Goal: Task Accomplishment & Management: Use online tool/utility

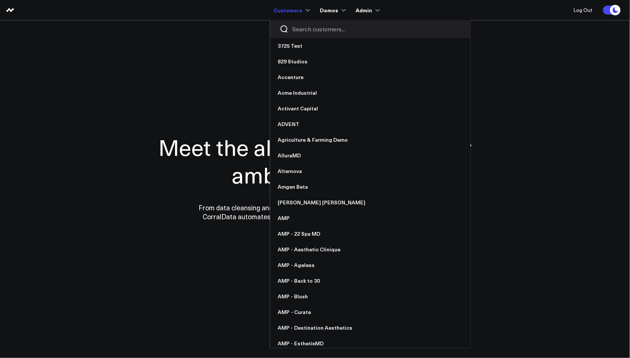
click at [306, 28] on input "Search customers input" at bounding box center [376, 29] width 169 height 8
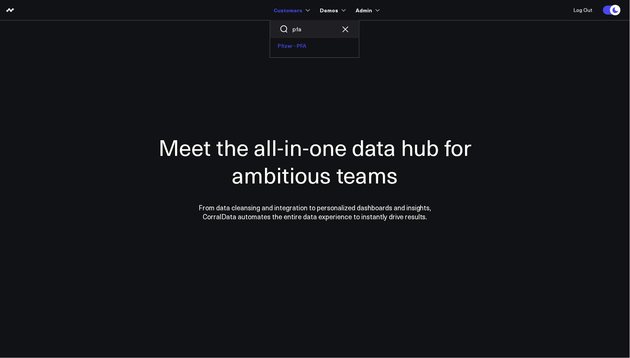
type input "pfa"
click at [318, 47] on link "Pfizer - PFA" at bounding box center [314, 46] width 89 height 16
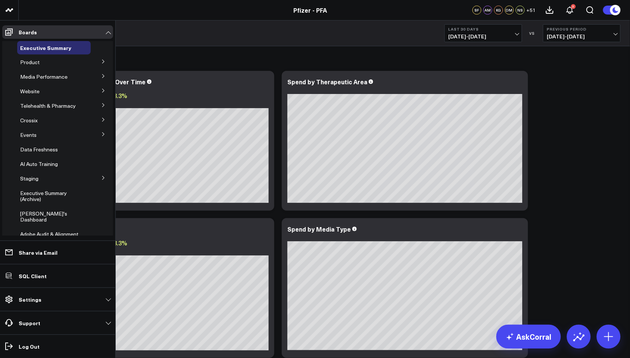
click at [102, 62] on icon at bounding box center [103, 61] width 4 height 4
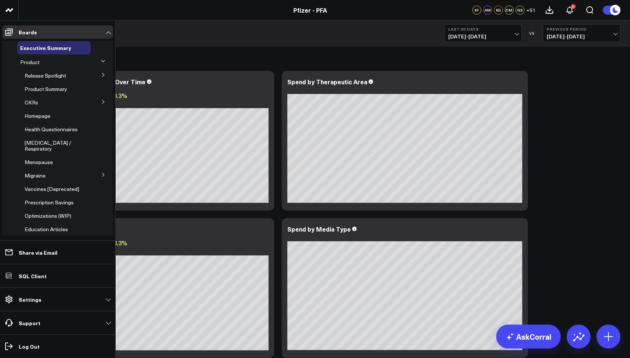
click at [102, 74] on icon at bounding box center [103, 75] width 2 height 4
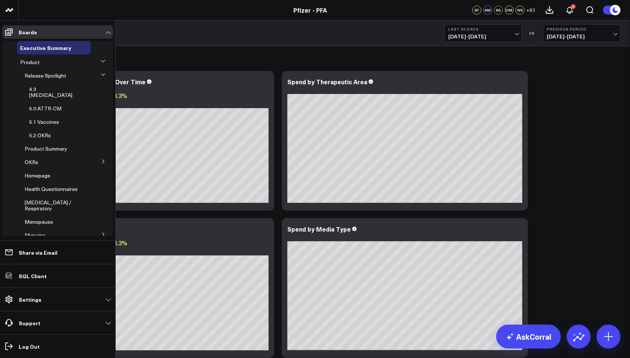
click at [101, 74] on icon at bounding box center [103, 74] width 4 height 4
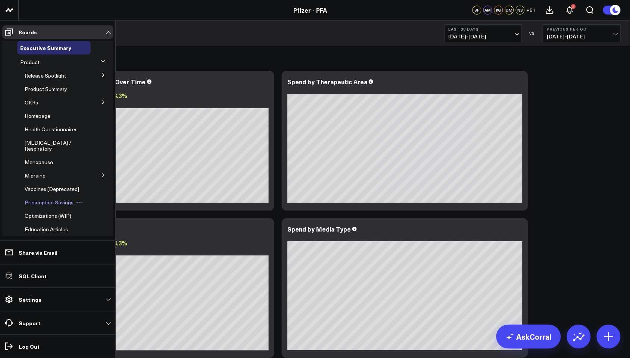
scroll to position [25, 0]
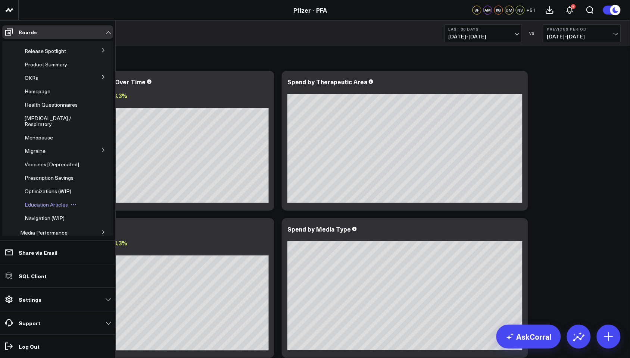
click at [46, 208] on span "Education Articles" at bounding box center [46, 204] width 43 height 7
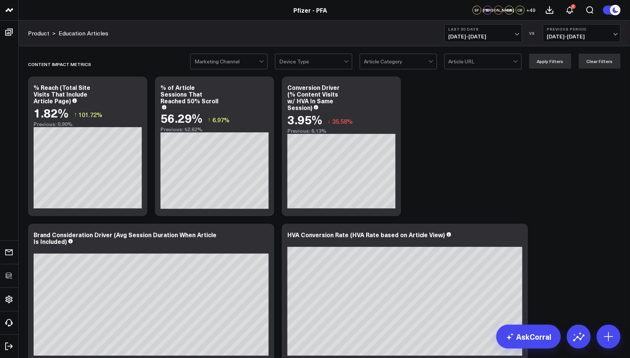
click at [530, 7] on span "+ 49" at bounding box center [531, 9] width 9 height 5
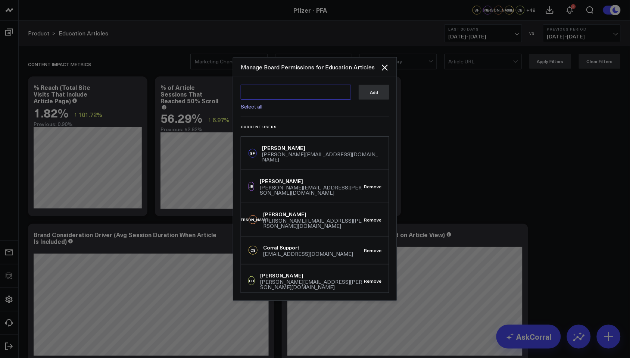
click at [286, 90] on textarea at bounding box center [296, 92] width 110 height 15
type textarea "o"
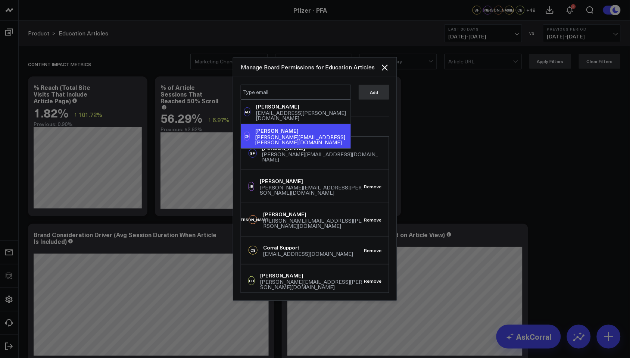
click at [626, 169] on div at bounding box center [315, 179] width 630 height 358
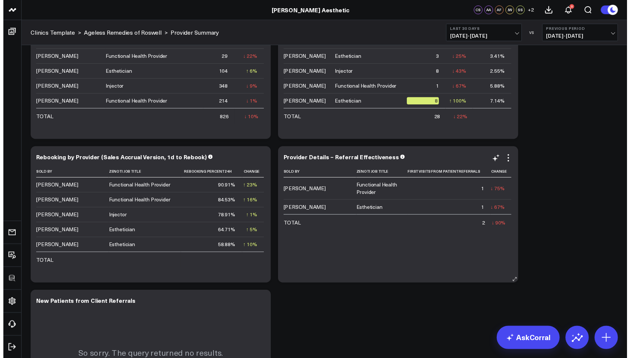
scroll to position [2102, 0]
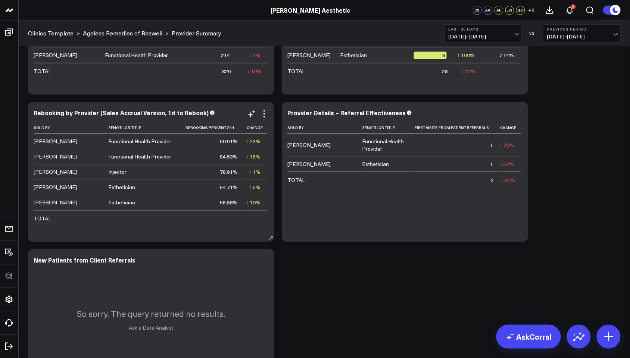
click at [268, 120] on div "Rebooking by Provider (Sales Accrual Version, 1d to Rebook) Sold By Zenoti Job …" at bounding box center [151, 171] width 235 height 125
click at [265, 115] on icon at bounding box center [264, 113] width 9 height 9
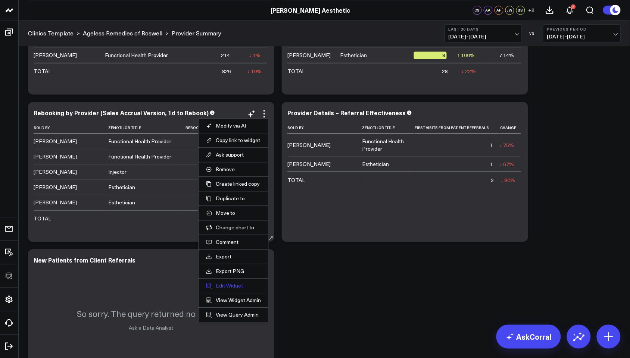
click at [227, 285] on button "Edit Widget" at bounding box center [233, 286] width 55 height 7
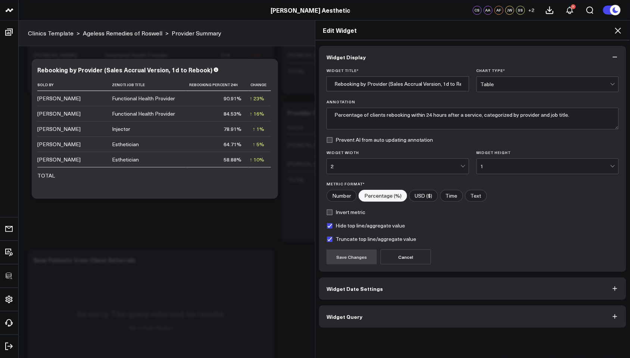
click at [404, 306] on div "Widget Display Widget Title * Rebooking by Provider (Sales Accrual Version, 1d …" at bounding box center [472, 187] width 307 height 282
click at [406, 312] on button "Widget Query" at bounding box center [472, 317] width 307 height 22
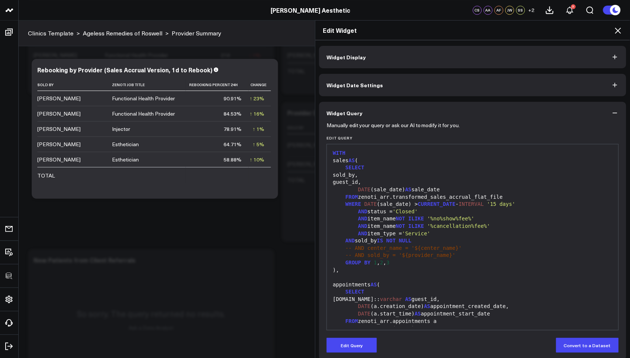
click at [515, 236] on div "AND item_type = 'Service'" at bounding box center [473, 233] width 284 height 7
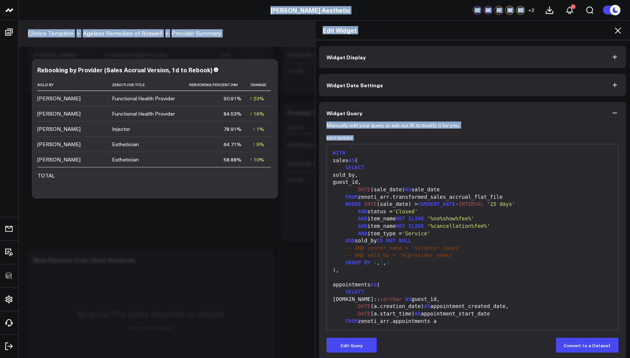
click at [429, 278] on div at bounding box center [473, 277] width 284 height 7
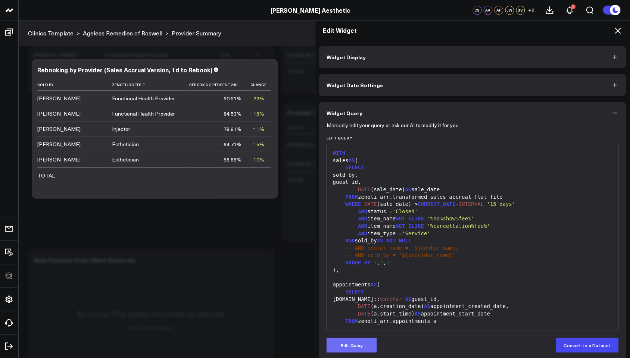
click at [362, 349] on button "Edit Query" at bounding box center [352, 345] width 50 height 15
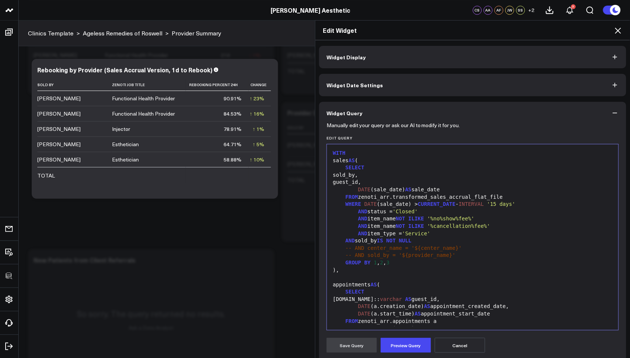
click at [398, 268] on div ")," at bounding box center [473, 270] width 284 height 7
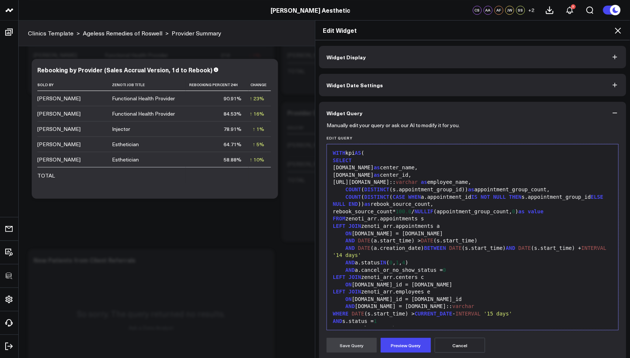
scroll to position [197, 0]
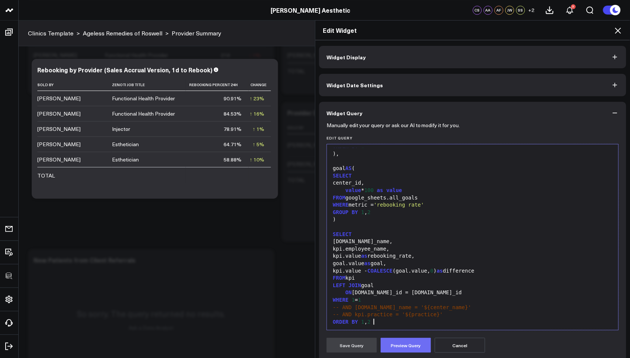
click at [402, 343] on button "Preview Query" at bounding box center [406, 345] width 50 height 15
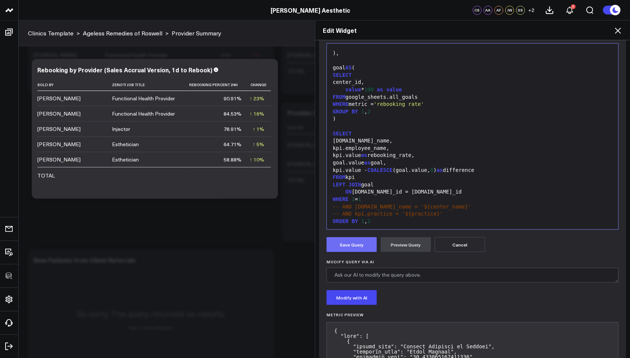
click at [356, 242] on button "Save Query" at bounding box center [352, 244] width 50 height 15
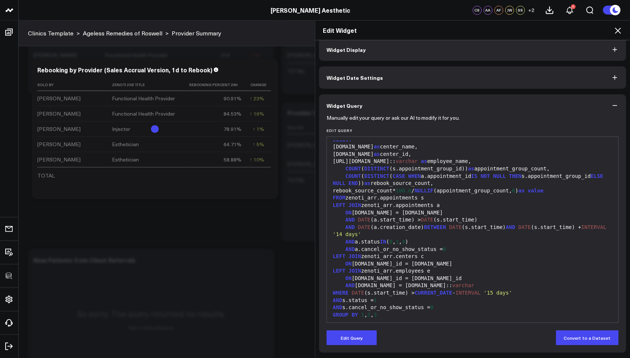
scroll to position [0, 0]
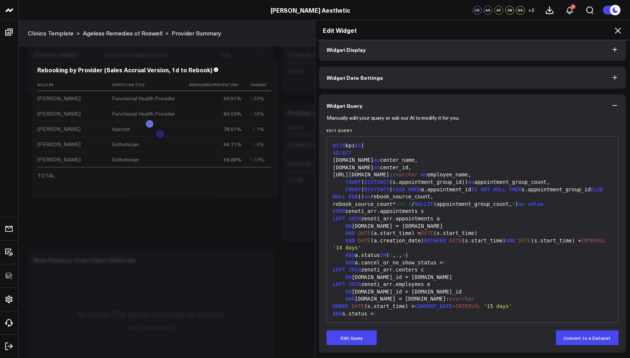
click at [619, 31] on icon at bounding box center [618, 30] width 9 height 9
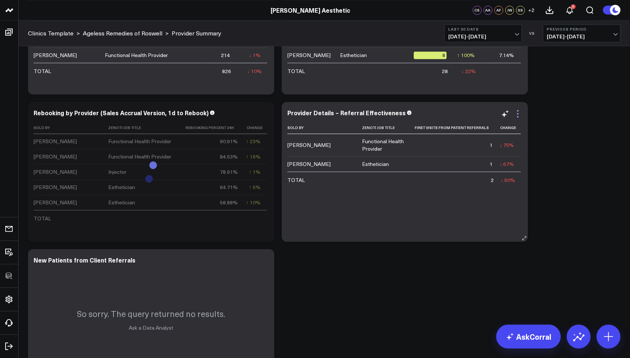
click at [522, 117] on icon at bounding box center [518, 113] width 9 height 9
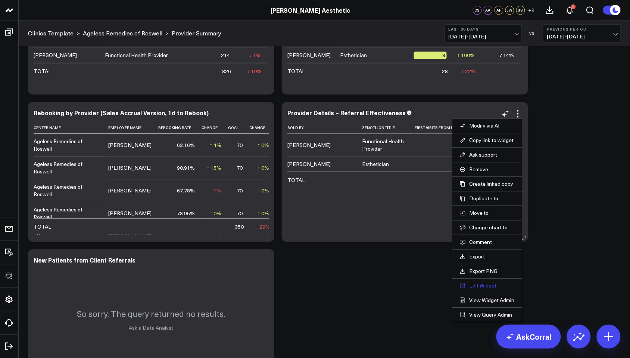
click at [477, 288] on button "Edit Widget" at bounding box center [487, 286] width 55 height 7
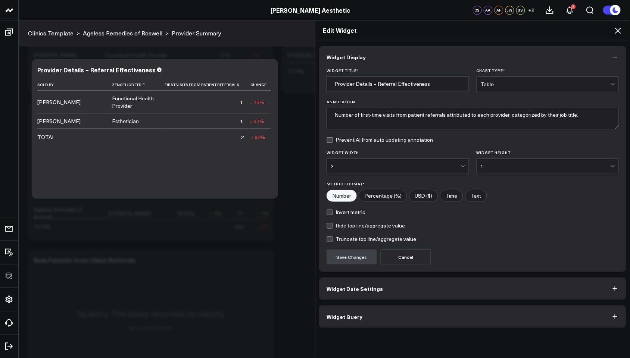
click at [426, 317] on button "Widget Query" at bounding box center [472, 317] width 307 height 22
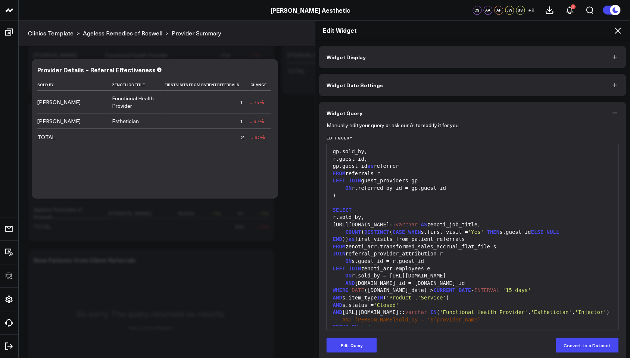
scroll to position [161, 0]
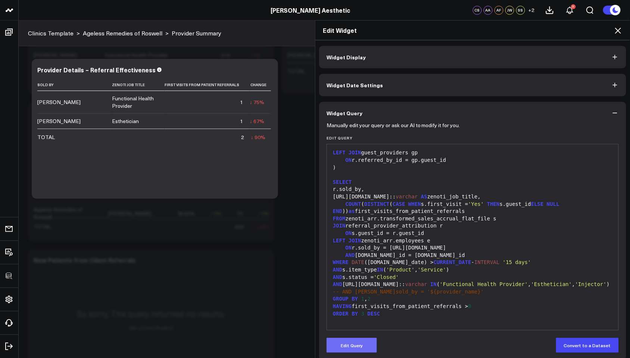
click at [357, 347] on button "Edit Query" at bounding box center [352, 345] width 50 height 15
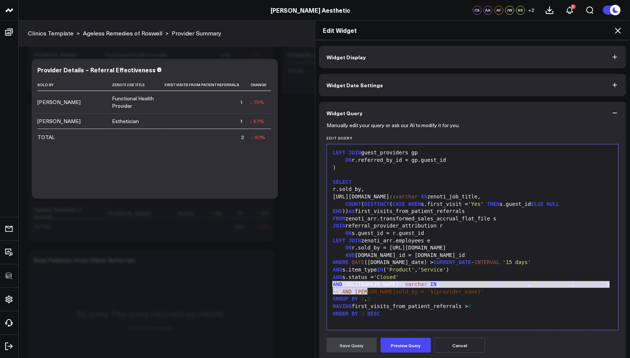
drag, startPoint x: 367, startPoint y: 283, endPoint x: 323, endPoint y: 276, distance: 44.2
click at [327, 276] on div "99 1 2 3 4 5 6 7 8 9 10 11 12 13 14 15 16 17 18 19 20 21 22 23 24 25 26 27 28 2…" at bounding box center [473, 237] width 292 height 187
click at [618, 28] on icon at bounding box center [618, 30] width 9 height 9
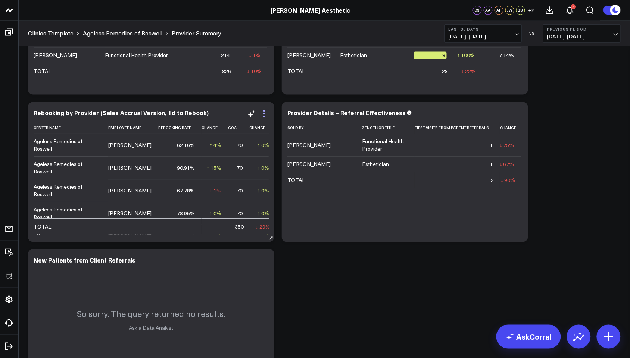
click at [268, 115] on icon at bounding box center [264, 113] width 9 height 9
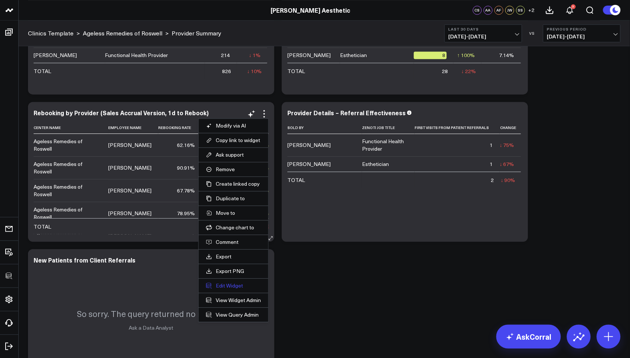
click at [222, 285] on button "Edit Widget" at bounding box center [233, 286] width 55 height 7
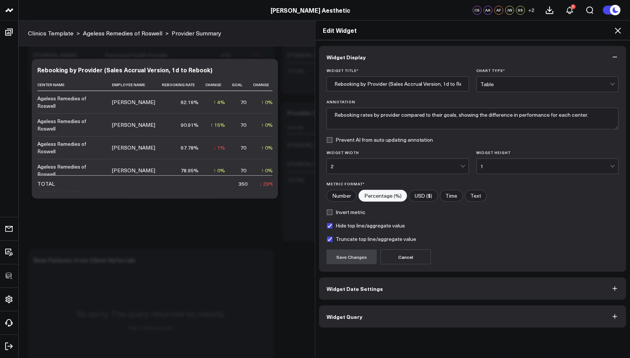
click at [378, 320] on button "Widget Query" at bounding box center [472, 317] width 307 height 22
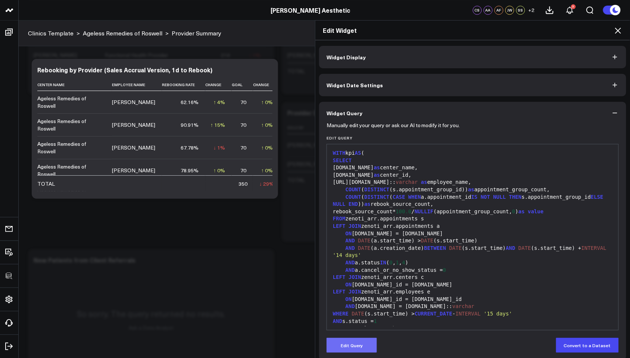
click at [351, 340] on button "Edit Query" at bounding box center [352, 345] width 50 height 15
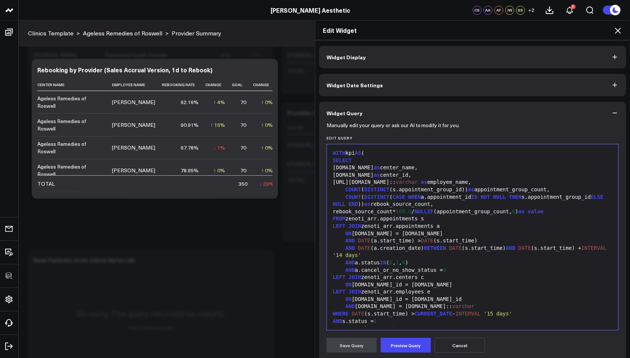
click at [374, 301] on div "ON e.center_id = s.center_id" at bounding box center [473, 299] width 284 height 7
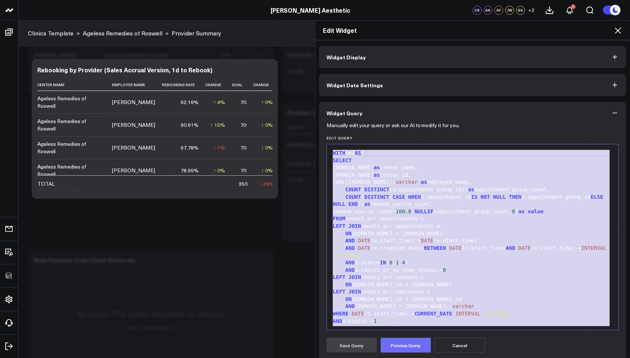
scroll to position [212, 0]
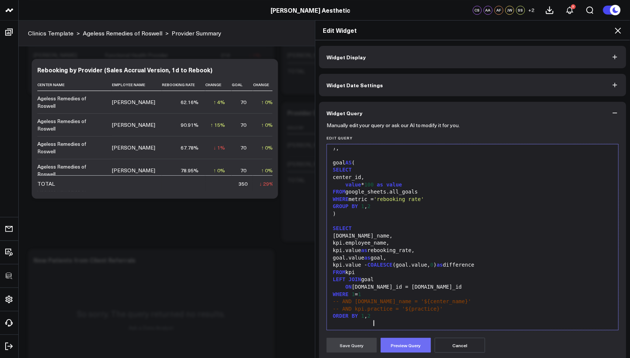
click at [399, 345] on button "Preview Query" at bounding box center [406, 345] width 50 height 15
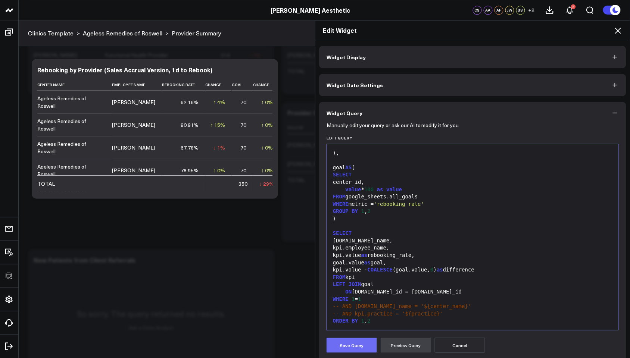
click at [357, 345] on button "Save Query" at bounding box center [352, 345] width 50 height 15
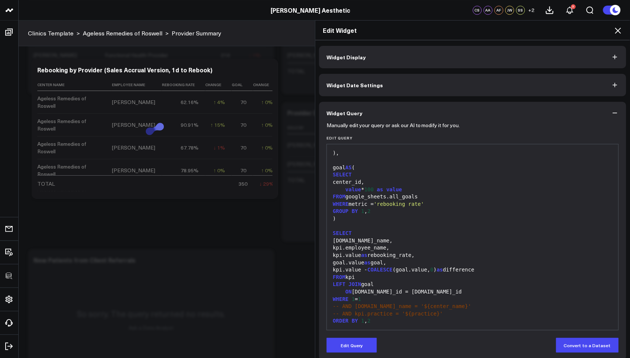
click at [619, 27] on icon at bounding box center [618, 30] width 9 height 9
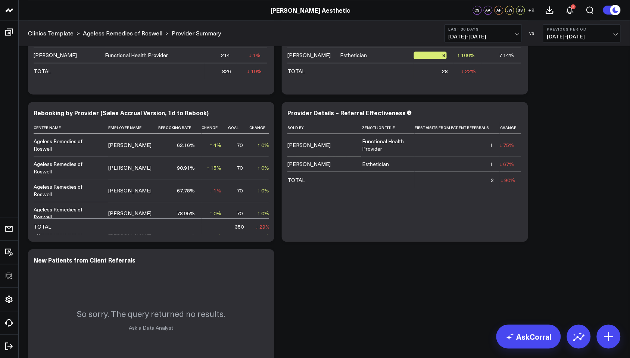
scroll to position [2071, 0]
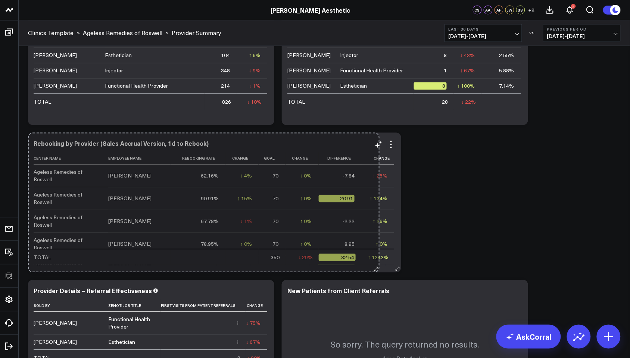
drag, startPoint x: 271, startPoint y: 265, endPoint x: 376, endPoint y: 260, distance: 105.4
click at [376, 260] on div "Rebooking by Provider (Sales Accrual Version, 1d to Rebook) Center Name Employe…" at bounding box center [214, 203] width 373 height 140
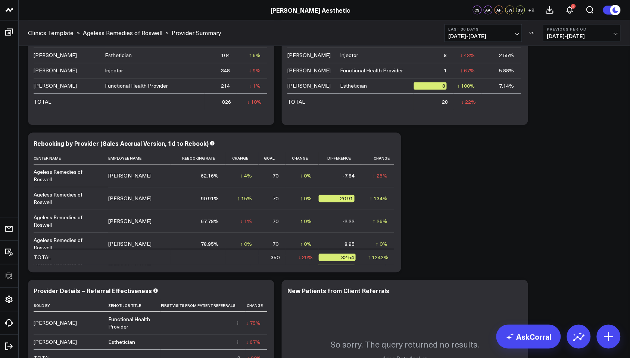
click at [393, 146] on icon at bounding box center [391, 144] width 9 height 9
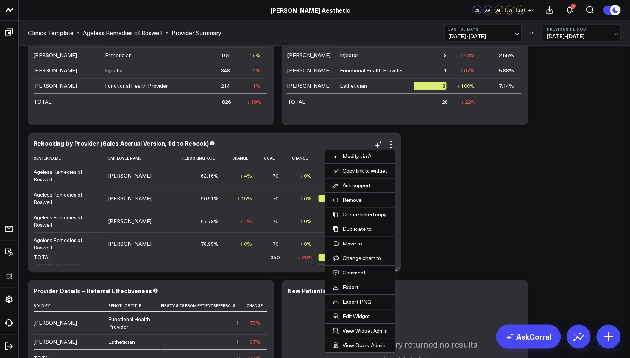
click at [362, 343] on li "View Query Admin" at bounding box center [360, 346] width 70 height 15
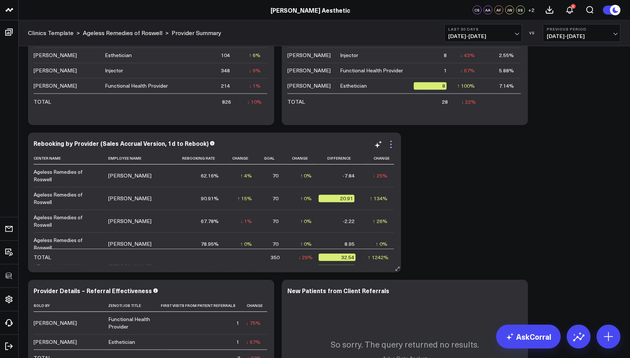
click at [392, 144] on icon at bounding box center [391, 144] width 9 height 9
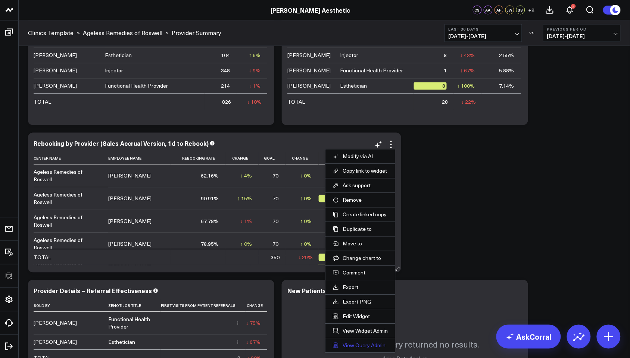
click at [361, 346] on link "View Query Admin" at bounding box center [360, 346] width 55 height 7
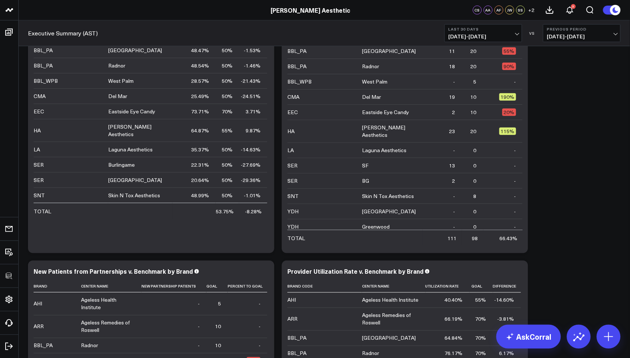
scroll to position [925, 0]
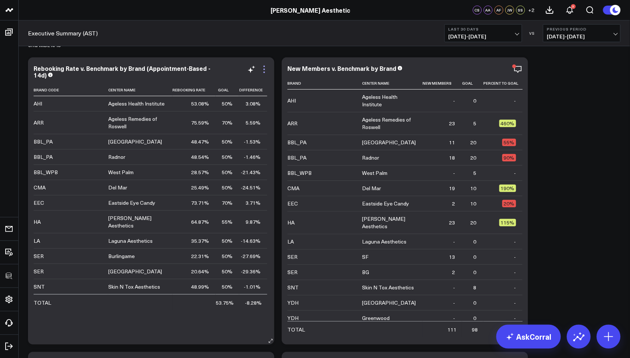
click at [264, 70] on icon at bounding box center [264, 69] width 1 height 1
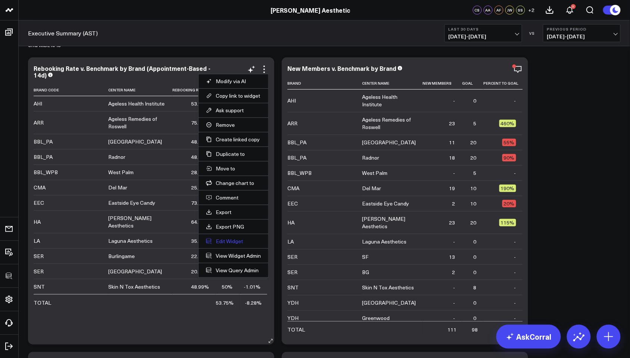
click at [232, 239] on button "Edit Widget" at bounding box center [233, 241] width 55 height 7
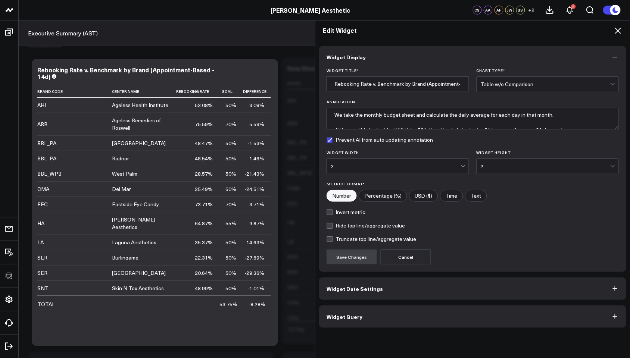
click at [377, 316] on button "Widget Query" at bounding box center [472, 317] width 307 height 22
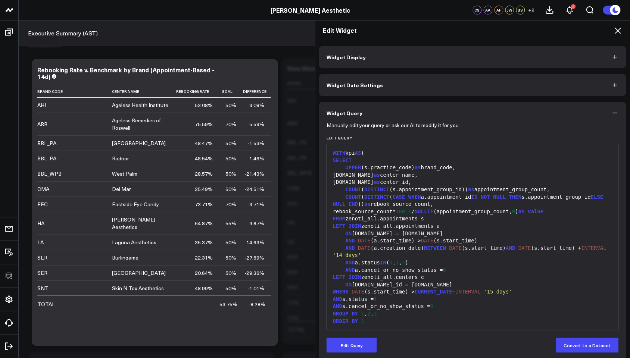
scroll to position [139, 0]
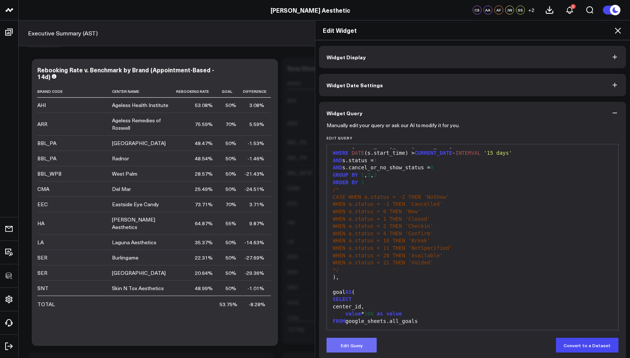
click at [353, 343] on button "Edit Query" at bounding box center [352, 345] width 50 height 15
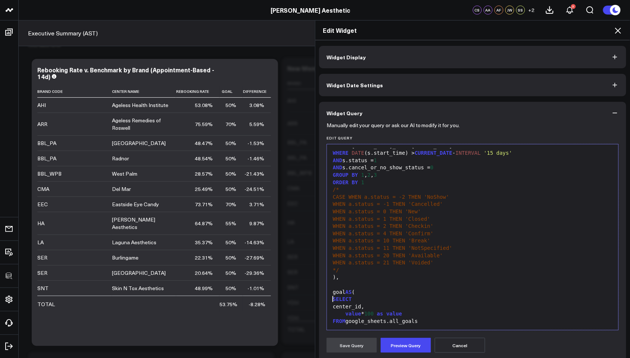
click at [375, 296] on div "SELECT" at bounding box center [473, 299] width 284 height 7
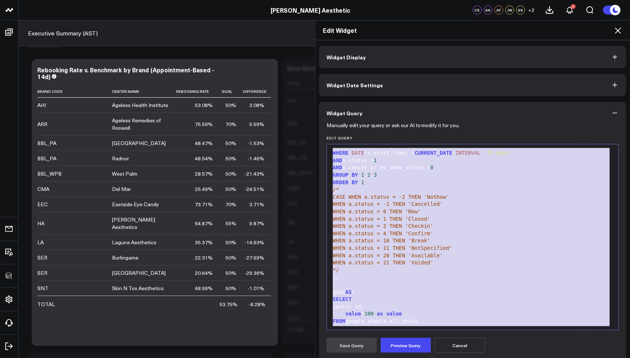
copy div "WITH kpi AS ( SELECT UPPER (s.practice_code) as brand_code, c.name as center_na…"
click at [480, 181] on div "ORDER BY 1" at bounding box center [473, 182] width 284 height 7
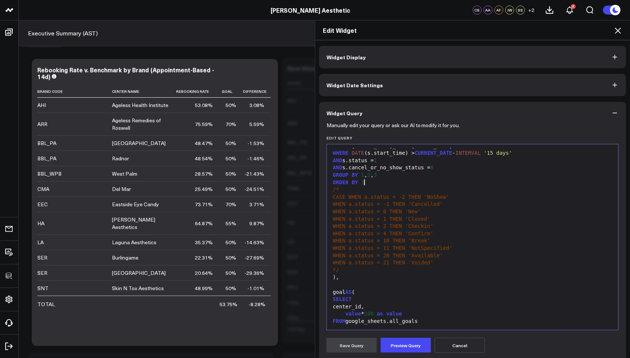
click at [621, 29] on icon at bounding box center [618, 30] width 9 height 9
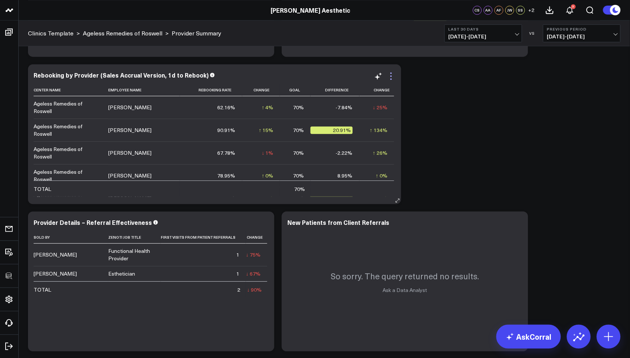
click at [390, 76] on icon at bounding box center [391, 76] width 9 height 9
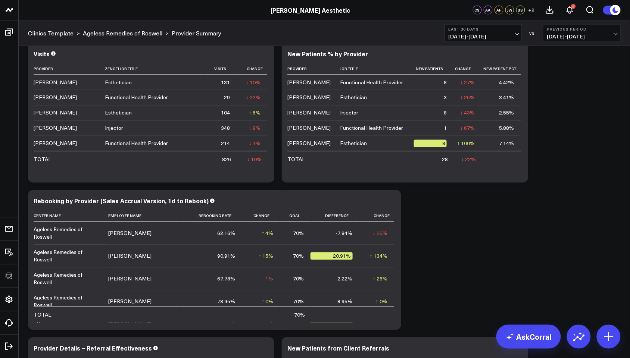
scroll to position [2142, 0]
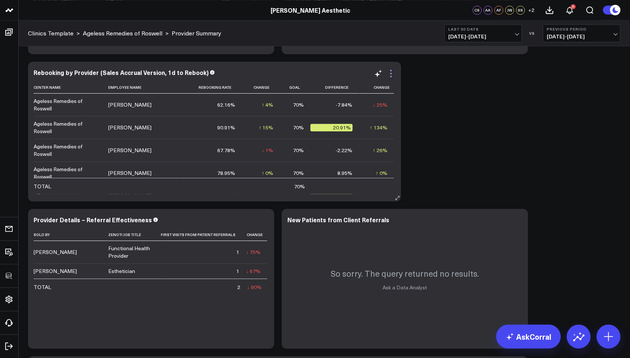
click at [393, 71] on icon at bounding box center [391, 73] width 9 height 9
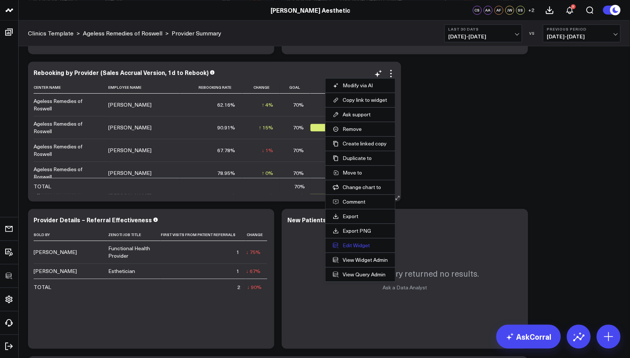
click at [354, 246] on button "Edit Widget" at bounding box center [360, 245] width 55 height 7
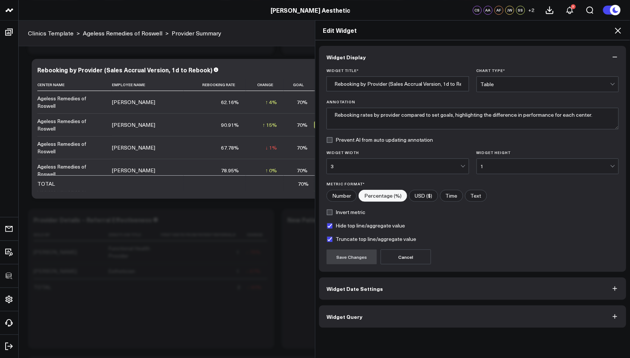
click at [357, 321] on button "Widget Query" at bounding box center [472, 317] width 307 height 22
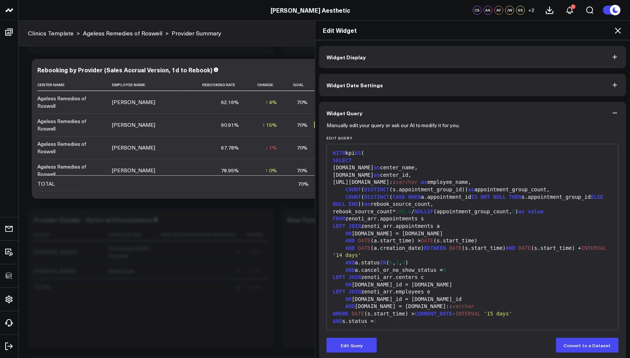
scroll to position [212, 0]
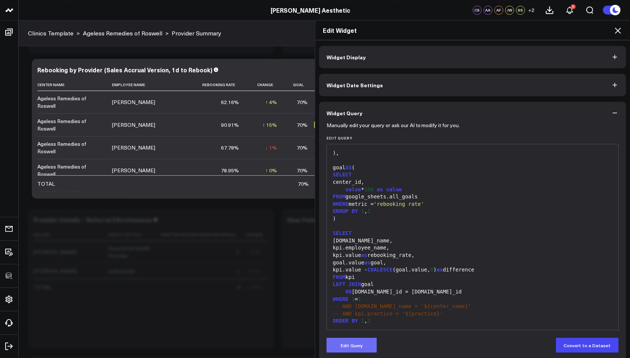
click at [356, 349] on button "Edit Query" at bounding box center [352, 345] width 50 height 15
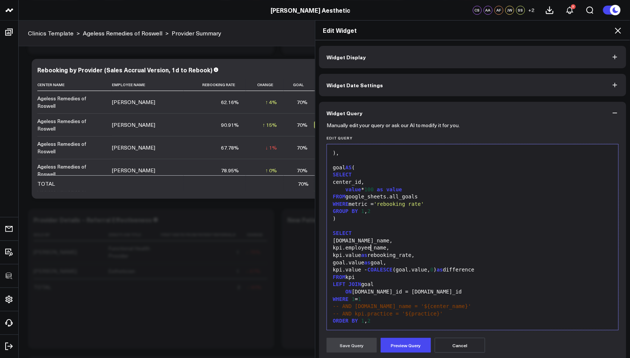
click at [366, 240] on div "kpi.center_name," at bounding box center [473, 240] width 284 height 7
click at [367, 240] on div "kpi.center_name," at bounding box center [473, 240] width 284 height 7
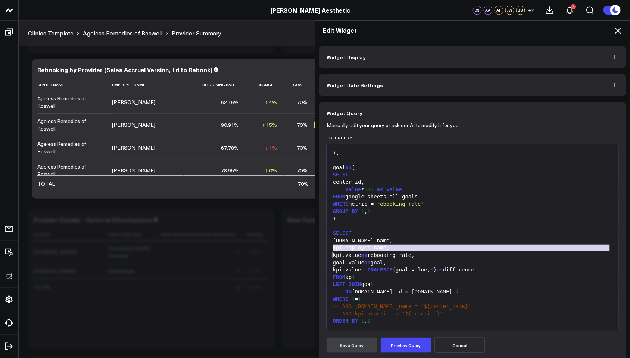
scroll to position [205, 0]
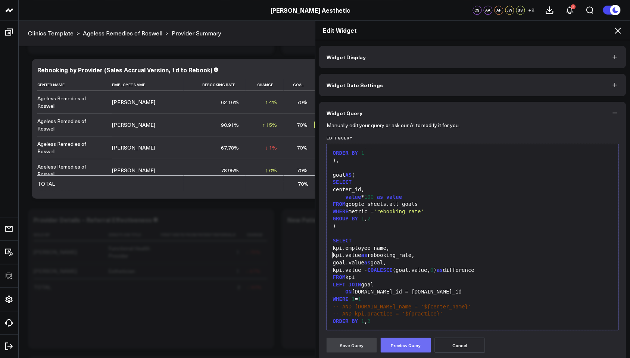
click at [403, 345] on button "Preview Query" at bounding box center [406, 345] width 50 height 15
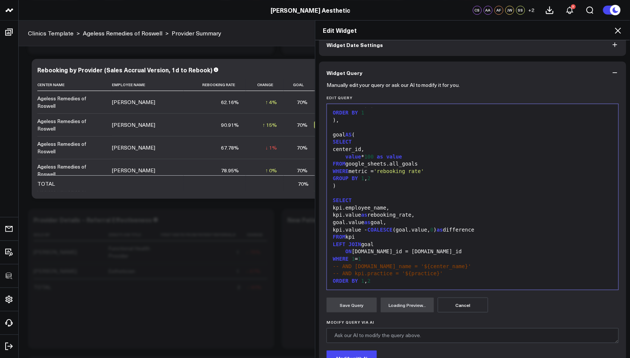
scroll to position [101, 0]
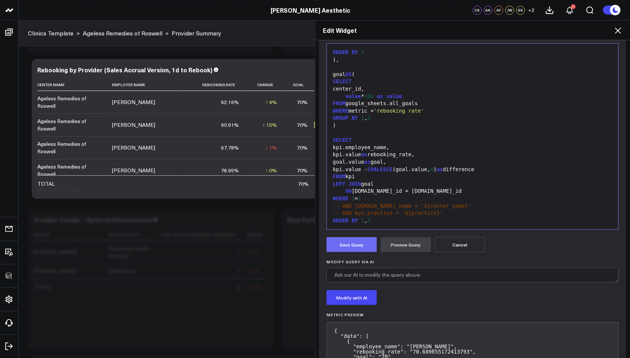
click at [344, 245] on button "Save Query" at bounding box center [352, 244] width 50 height 15
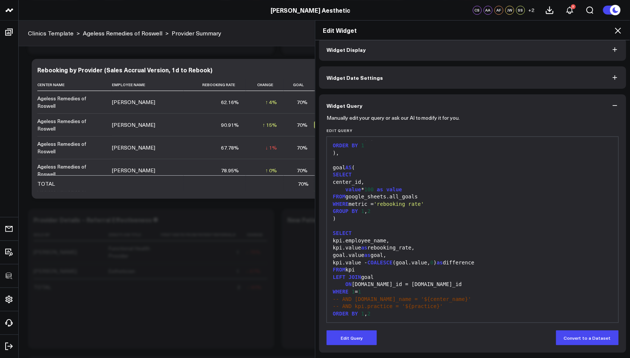
scroll to position [8, 0]
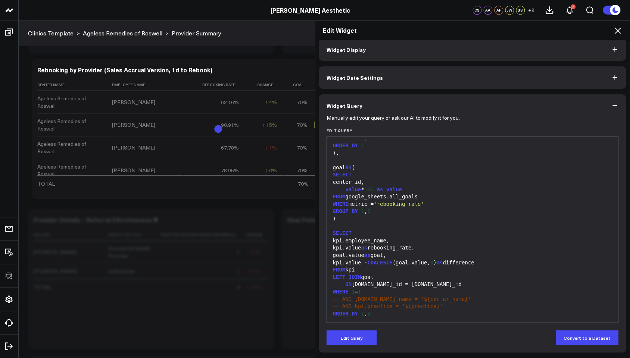
click at [622, 31] on icon at bounding box center [618, 30] width 9 height 9
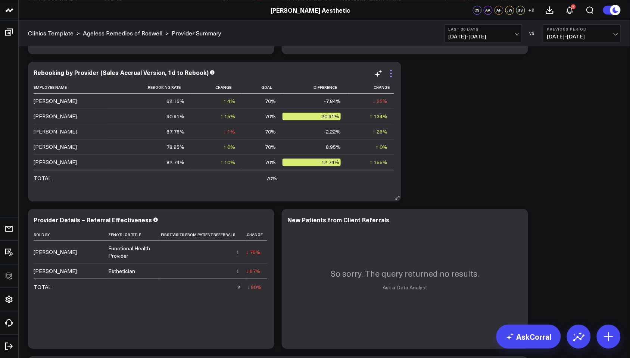
click at [391, 73] on icon at bounding box center [390, 73] width 1 height 1
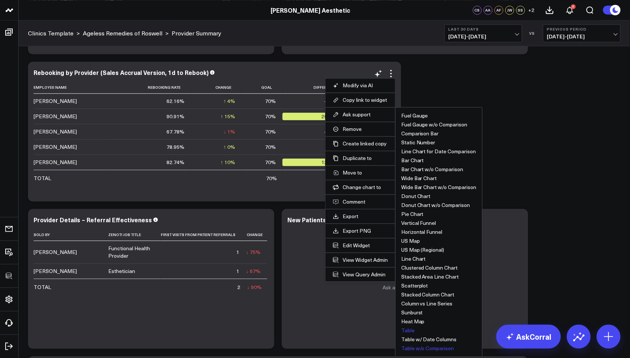
click at [432, 350] on button "Table w/o Comparison" at bounding box center [427, 348] width 53 height 5
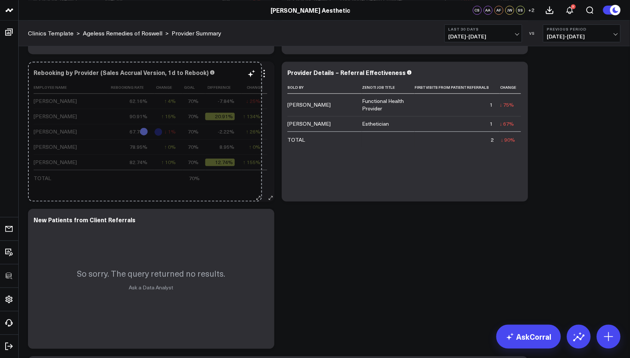
drag, startPoint x: 395, startPoint y: 201, endPoint x: 256, endPoint y: 191, distance: 139.6
click at [256, 191] on div "Rebooking by Provider (Sales Accrual Version, 1d to Rebook) Employee Name Reboo…" at bounding box center [151, 132] width 246 height 140
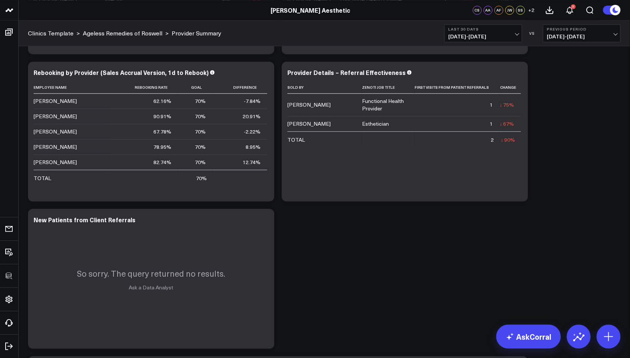
click at [265, 74] on icon at bounding box center [264, 73] width 9 height 9
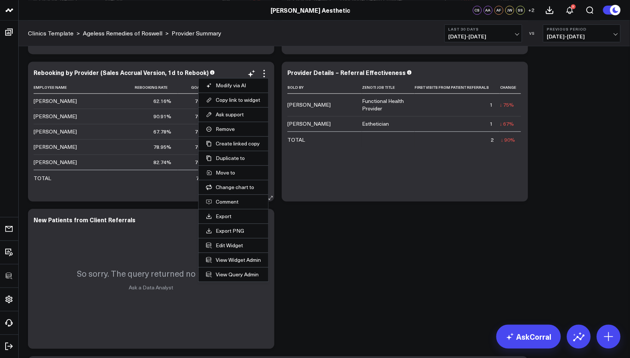
click at [243, 100] on button "Copy link to widget" at bounding box center [233, 100] width 55 height 7
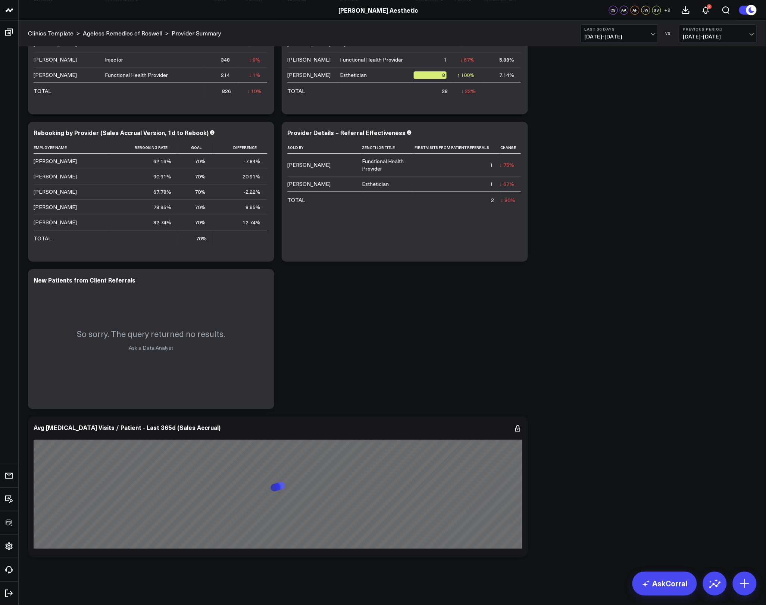
scroll to position [1787, 0]
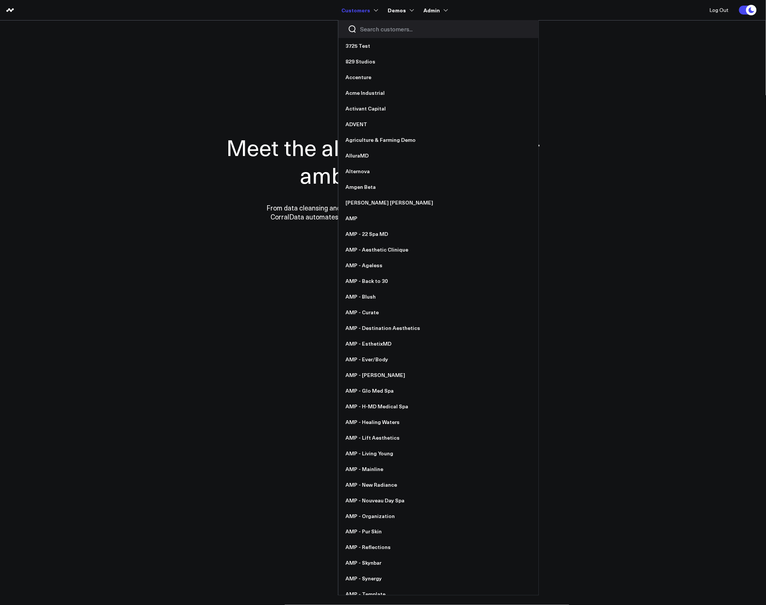
click at [366, 28] on input "Search customers input" at bounding box center [445, 29] width 169 height 8
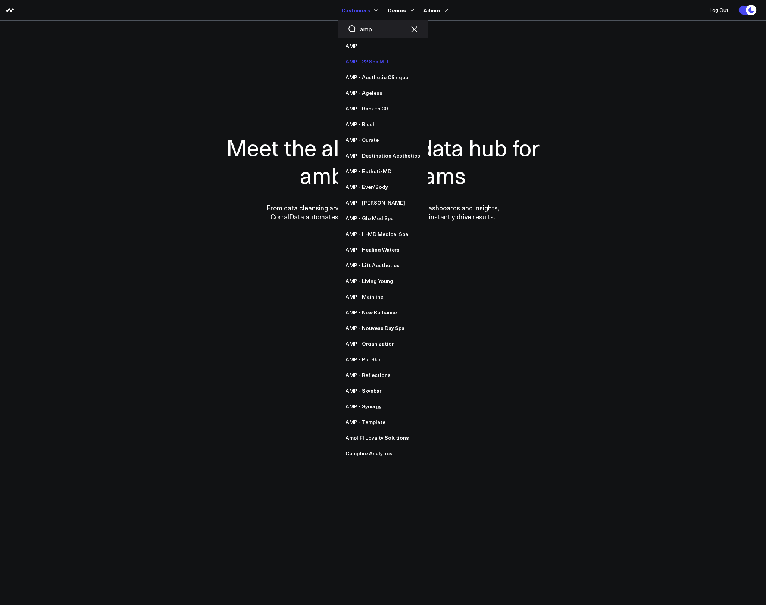
type input "amp"
click at [383, 62] on link "AMP - 22 Spa MD" at bounding box center [384, 62] width 90 height 16
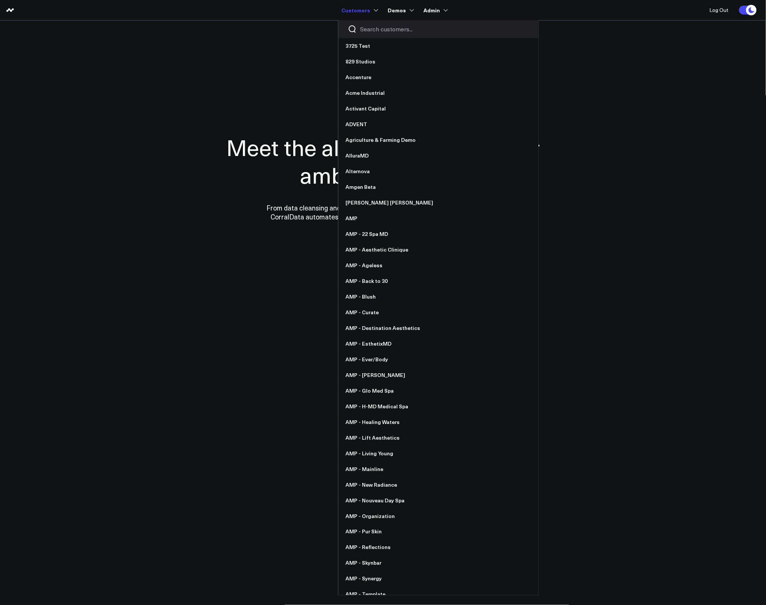
click at [371, 30] on input "Search customers input" at bounding box center [445, 29] width 169 height 8
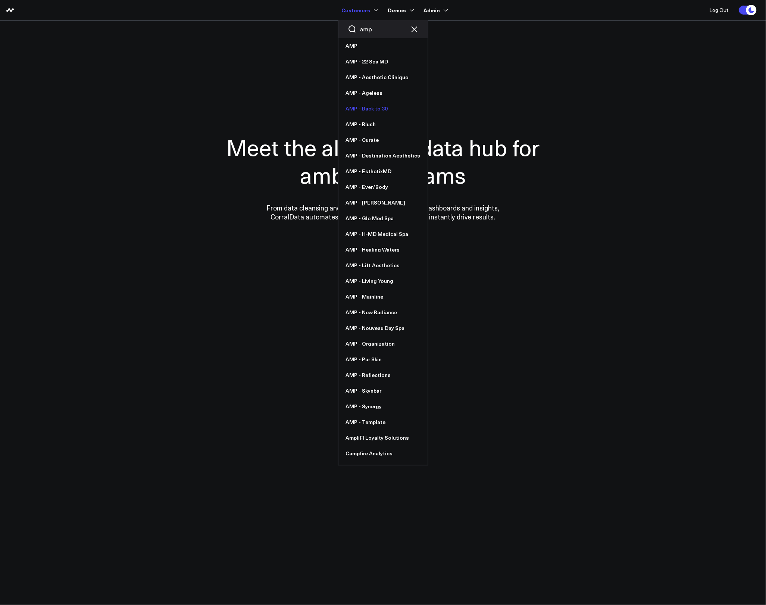
type input "amp"
click at [367, 111] on link "AMP - Back to 30" at bounding box center [384, 109] width 90 height 16
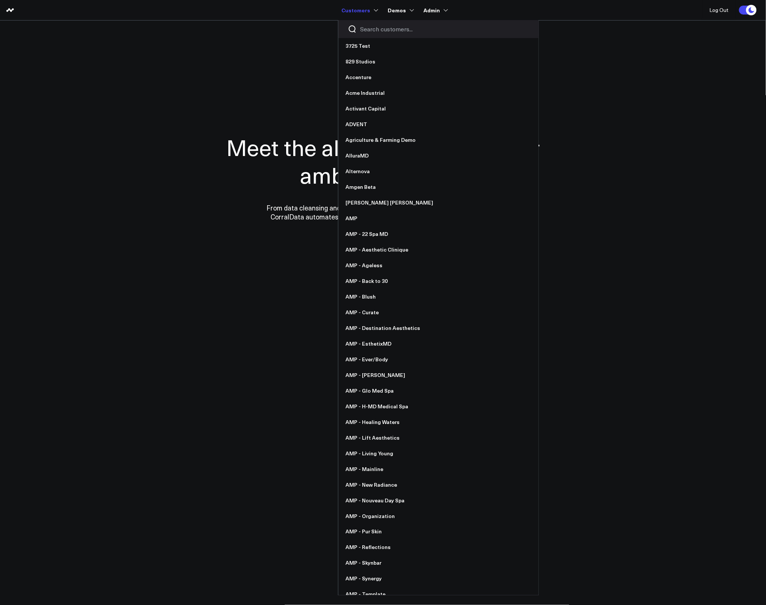
click at [368, 35] on div at bounding box center [439, 29] width 200 height 18
click at [371, 32] on input "Search customers input" at bounding box center [445, 29] width 169 height 8
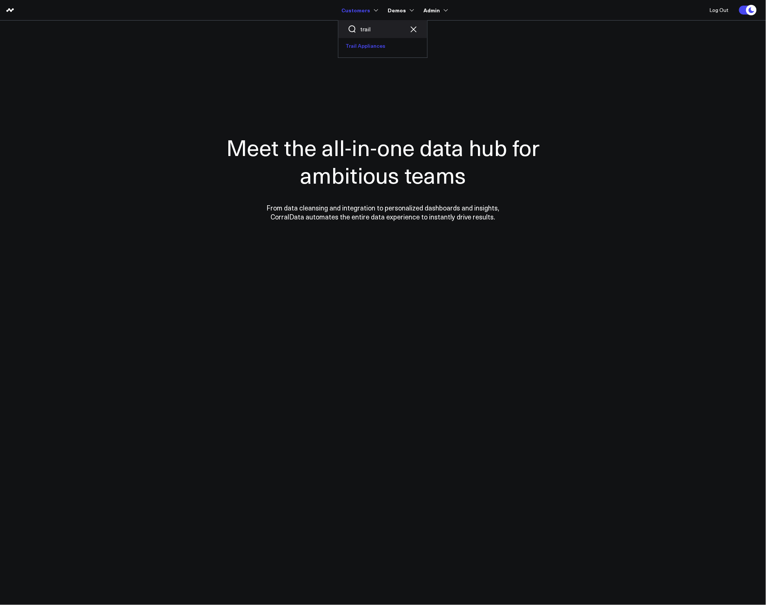
type input "trail"
click at [367, 48] on link "Trail Appliances" at bounding box center [383, 46] width 89 height 16
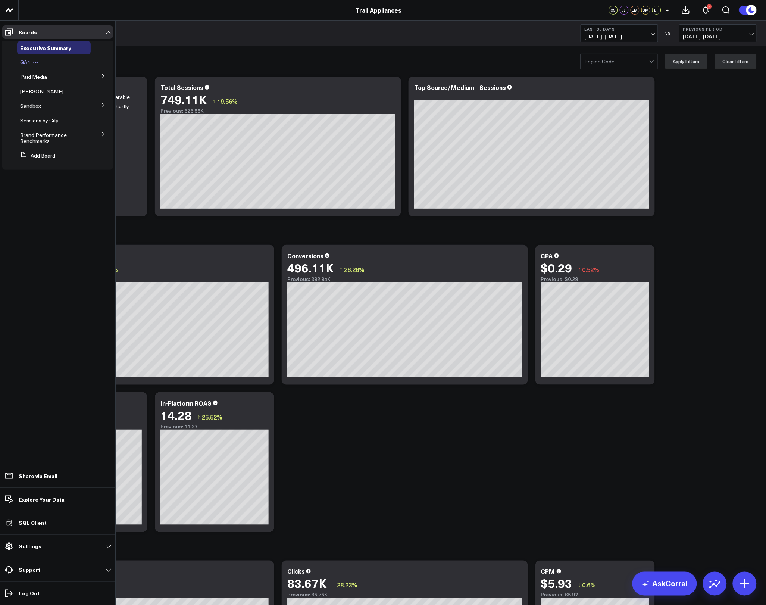
click at [26, 62] on span "GA4" at bounding box center [25, 62] width 10 height 7
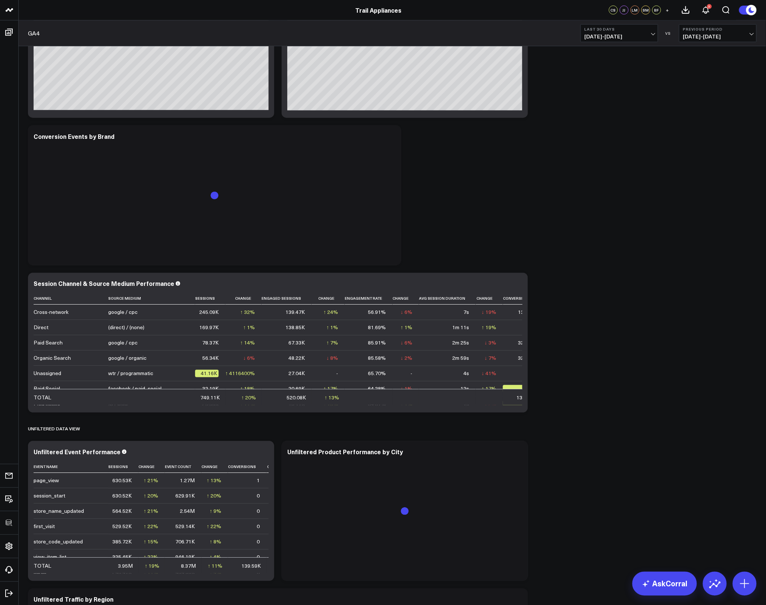
scroll to position [475, 0]
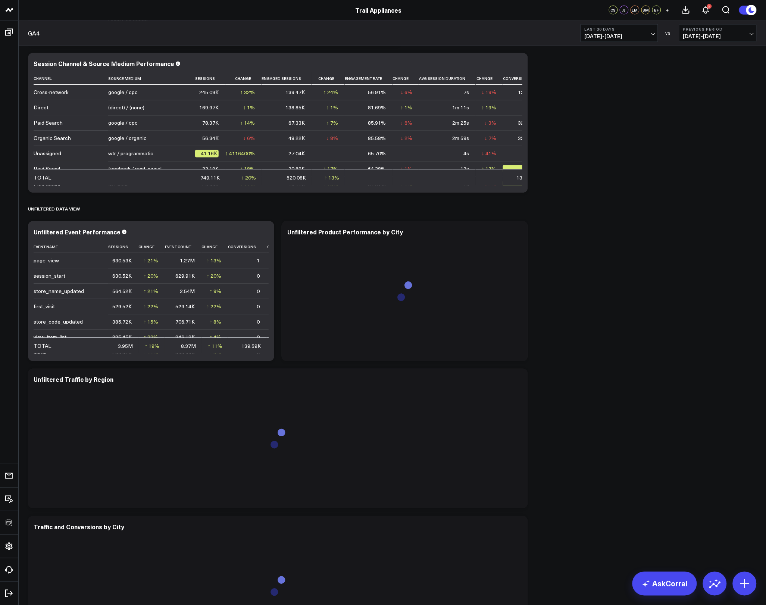
click at [579, 284] on div "Modify via AI Copy link to widget Ask support Remove Create linked copy Executi…" at bounding box center [392, 207] width 736 height 1200
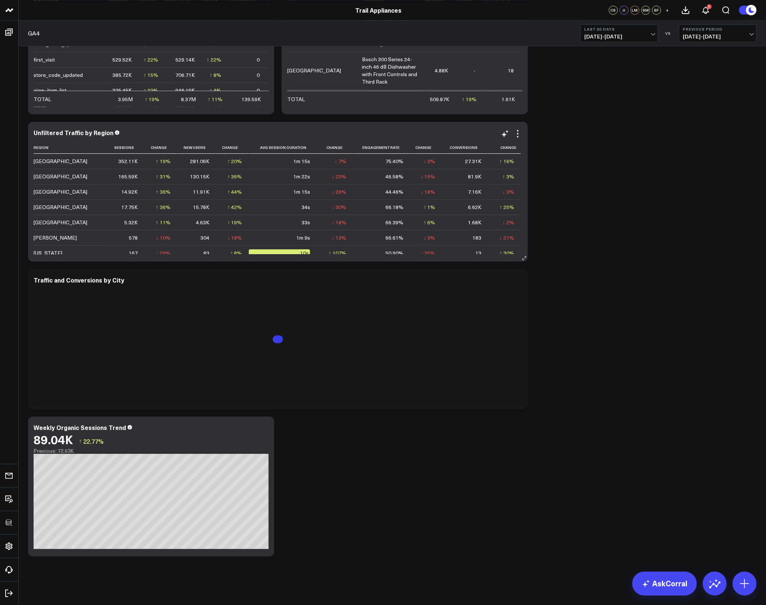
click at [521, 130] on icon at bounding box center [518, 133] width 9 height 9
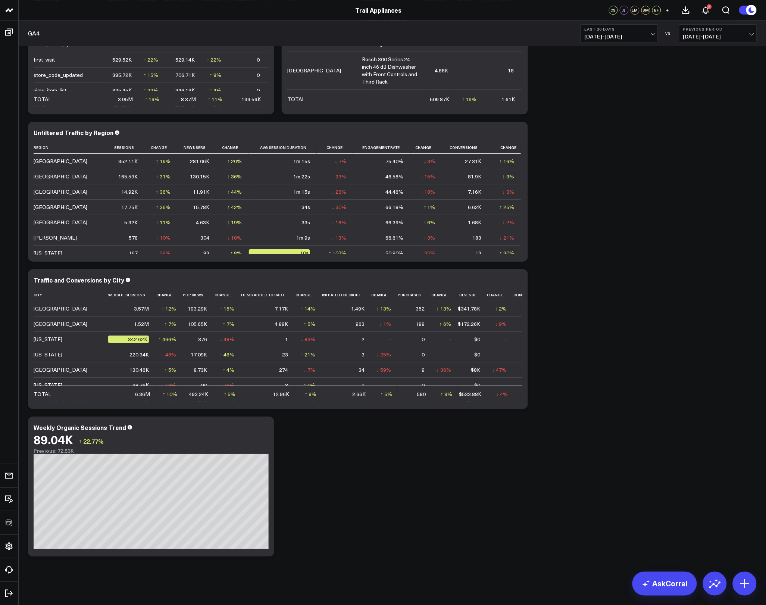
click at [517, 283] on icon at bounding box center [518, 281] width 9 height 9
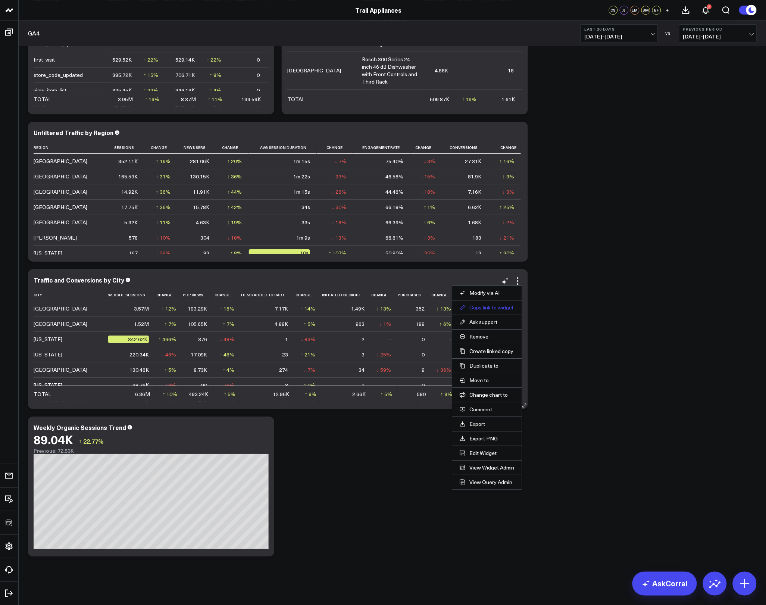
click at [489, 305] on button "Copy link to widget" at bounding box center [487, 307] width 55 height 7
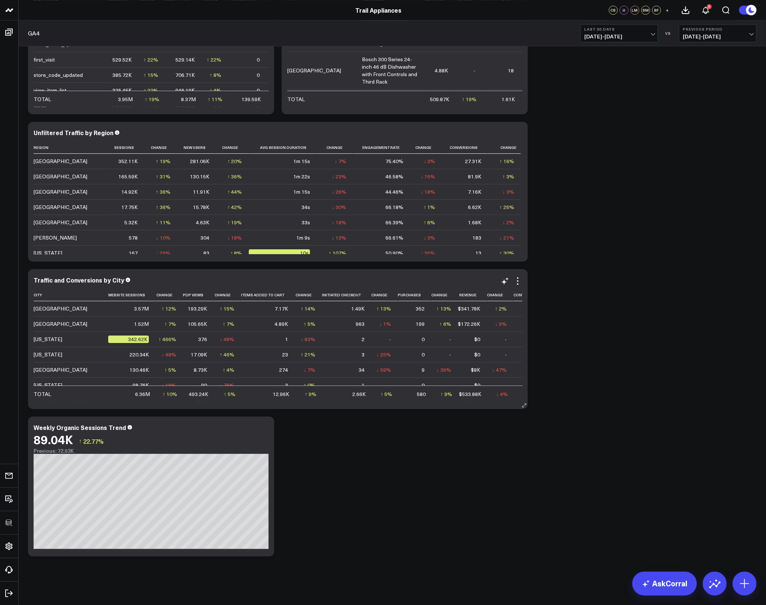
scroll to position [656, 0]
